Goal: Information Seeking & Learning: Learn about a topic

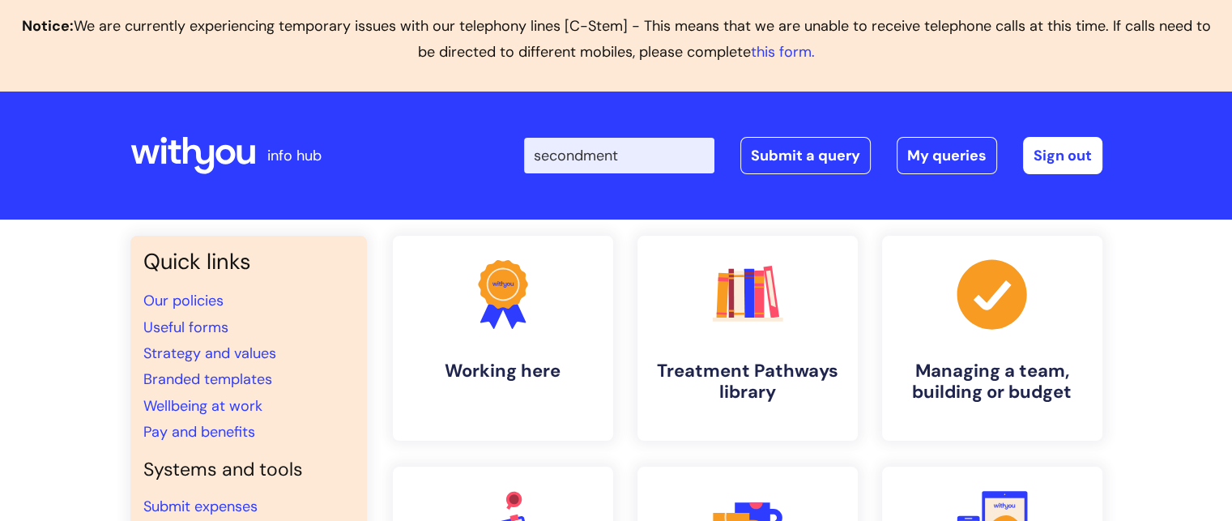
type input "secondment"
click button "Search" at bounding box center [0, 0] width 0 height 0
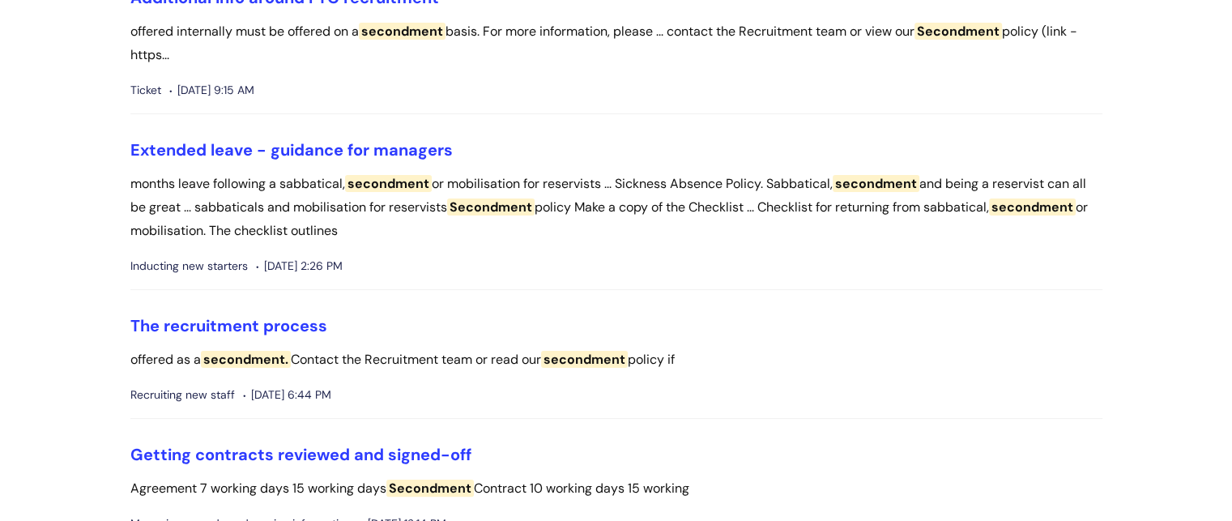
scroll to position [379, 0]
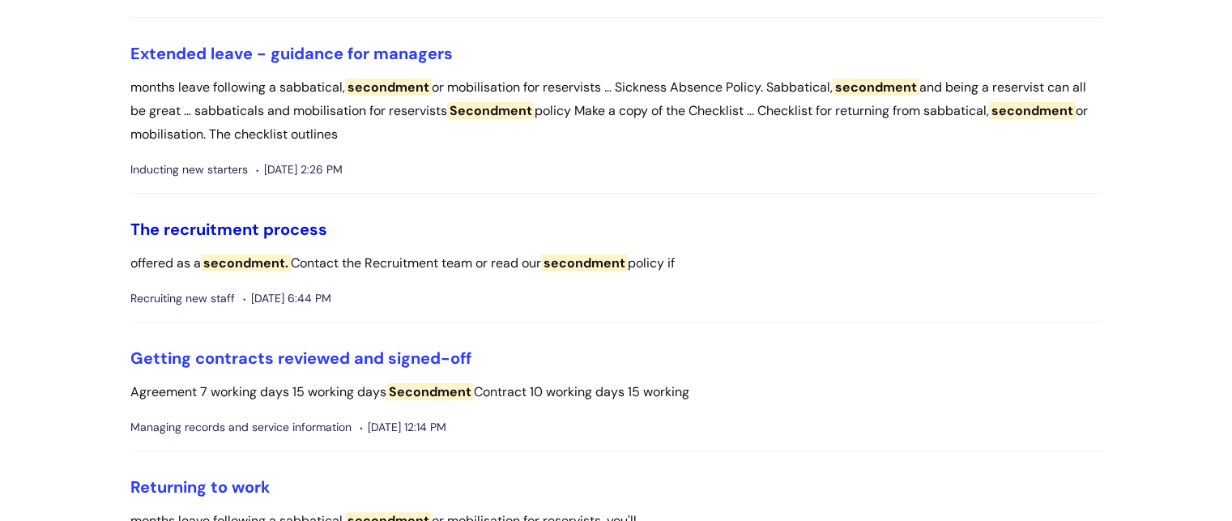
click at [292, 237] on link "The recruitment process" at bounding box center [228, 229] width 197 height 21
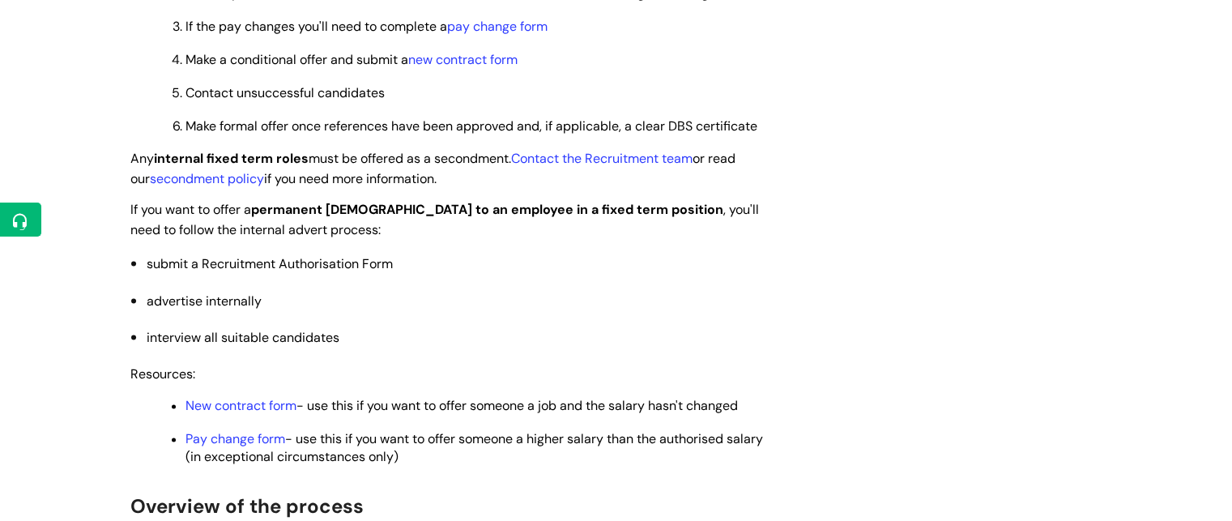
scroll to position [2077, 0]
